Goal: Task Accomplishment & Management: Use online tool/utility

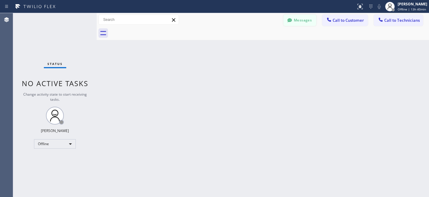
click at [304, 21] on button "Messages" at bounding box center [300, 20] width 33 height 11
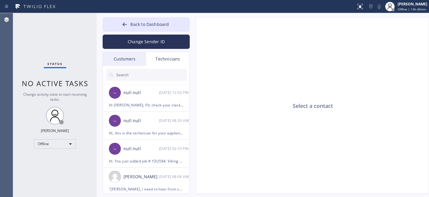
click at [131, 57] on div "Customers" at bounding box center [124, 59] width 43 height 14
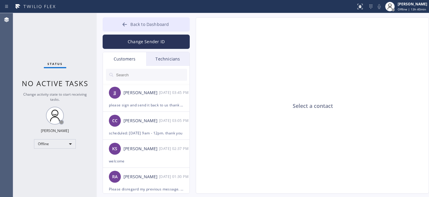
click at [132, 20] on button "Back to Dashboard" at bounding box center [146, 24] width 87 height 14
